Goal: Task Accomplishment & Management: Manage account settings

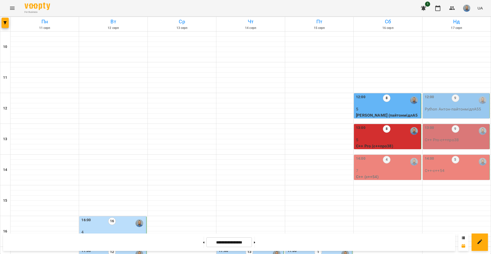
scroll to position [77, 0]
click at [406, 167] on p "7" at bounding box center [388, 170] width 64 height 6
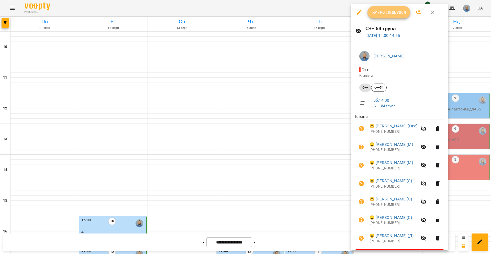
click at [393, 15] on span "Урок відбувся" at bounding box center [389, 12] width 35 height 6
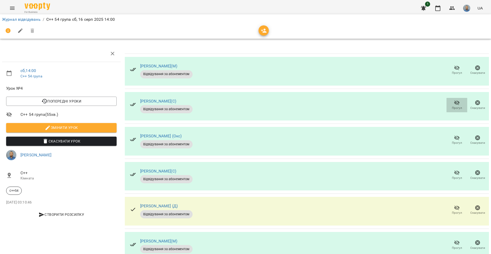
click at [454, 101] on icon "button" at bounding box center [457, 102] width 6 height 5
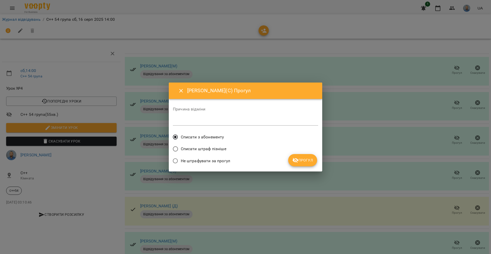
click at [296, 161] on icon "submit" at bounding box center [296, 160] width 6 height 5
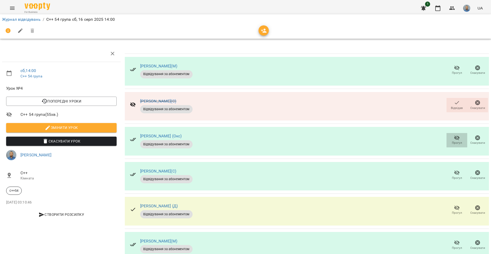
click at [450, 139] on span "Прогул" at bounding box center [457, 140] width 15 height 10
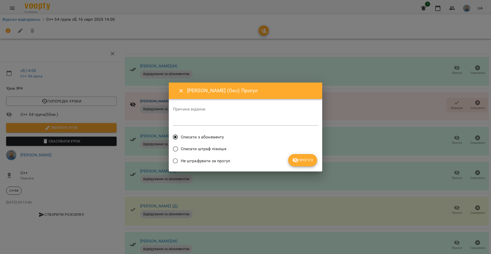
click at [298, 160] on icon "submit" at bounding box center [296, 160] width 6 height 5
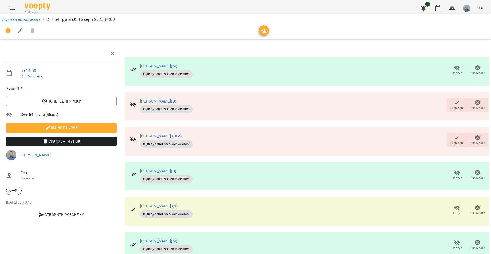
click at [450, 172] on span "Прогул" at bounding box center [457, 174] width 15 height 10
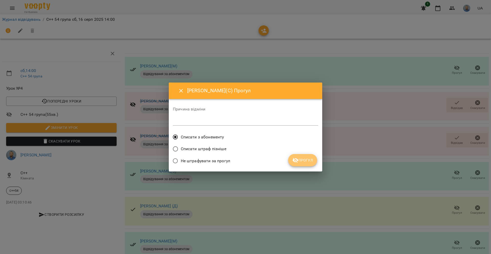
click at [303, 162] on span "Прогул" at bounding box center [302, 160] width 21 height 6
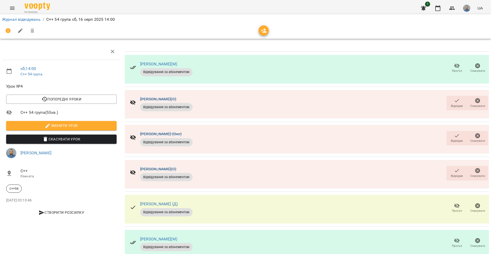
scroll to position [53, 0]
click at [450, 237] on span "Прогул" at bounding box center [457, 242] width 15 height 10
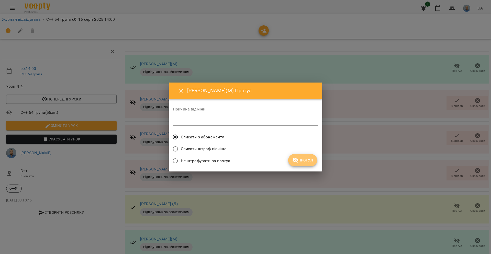
click at [308, 161] on span "Прогул" at bounding box center [302, 160] width 21 height 6
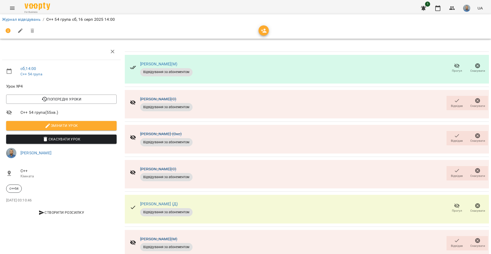
scroll to position [2, 0]
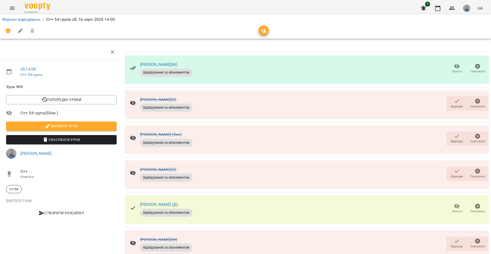
click at [454, 103] on icon "button" at bounding box center [457, 101] width 6 height 6
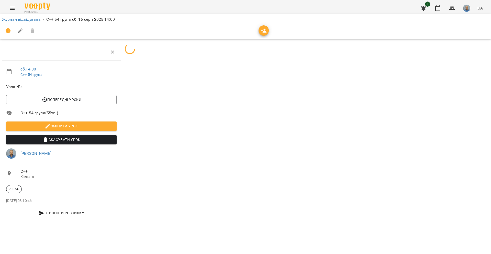
scroll to position [0, 0]
